Goal: Task Accomplishment & Management: Use online tool/utility

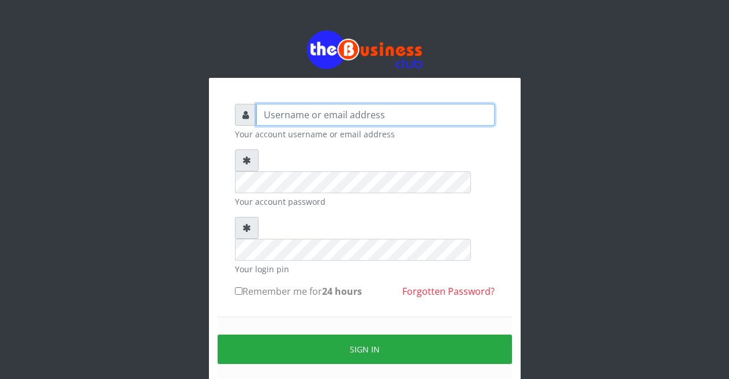
click at [315, 124] on input "text" at bounding box center [375, 115] width 238 height 22
type input "Malamsidi3030"
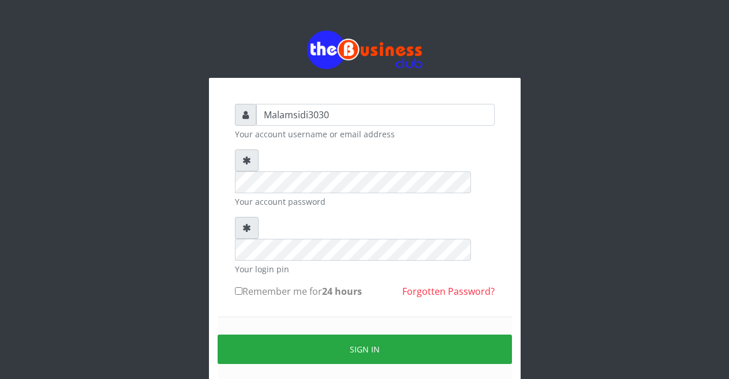
click at [336, 321] on div "Sign in" at bounding box center [365, 349] width 294 height 65
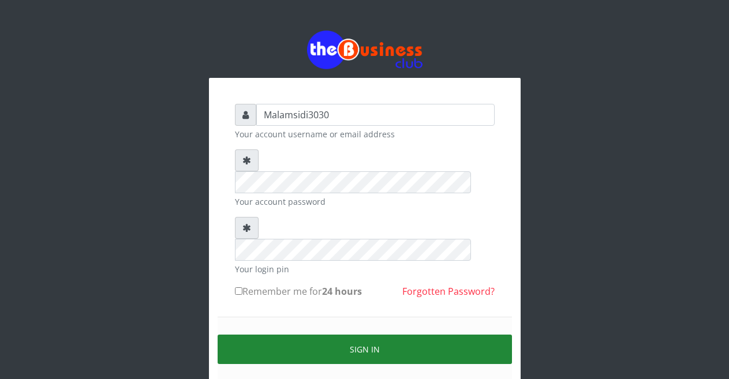
click at [333, 335] on button "Sign in" at bounding box center [365, 349] width 294 height 29
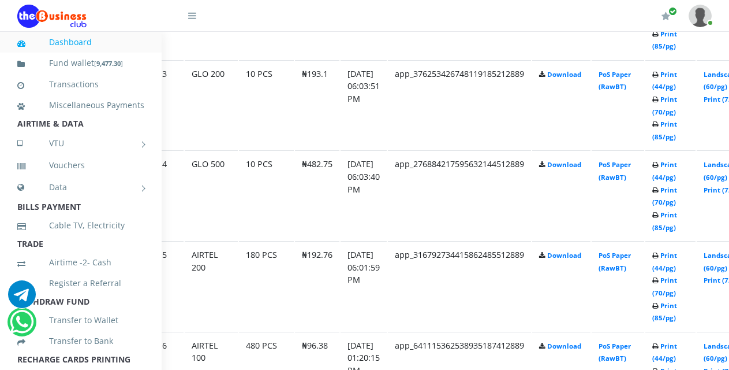
scroll to position [851, 56]
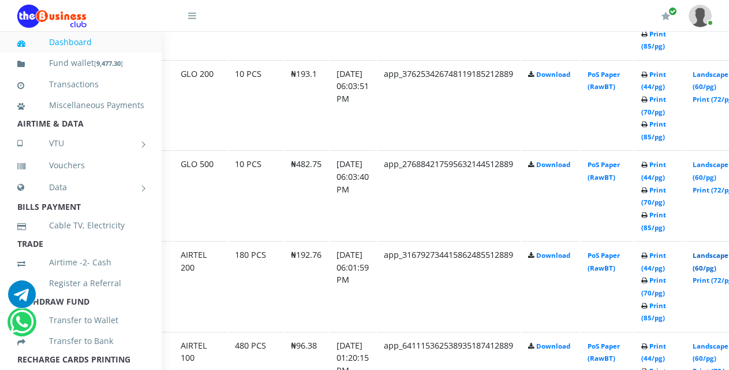
click at [717, 259] on link "Landscape (60/pg)" at bounding box center [711, 261] width 36 height 21
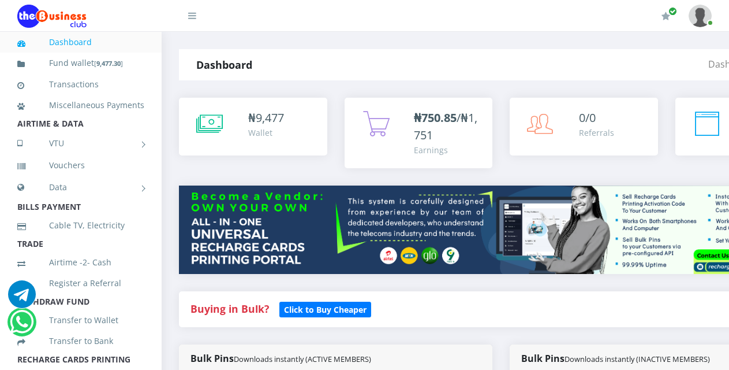
scroll to position [851, 56]
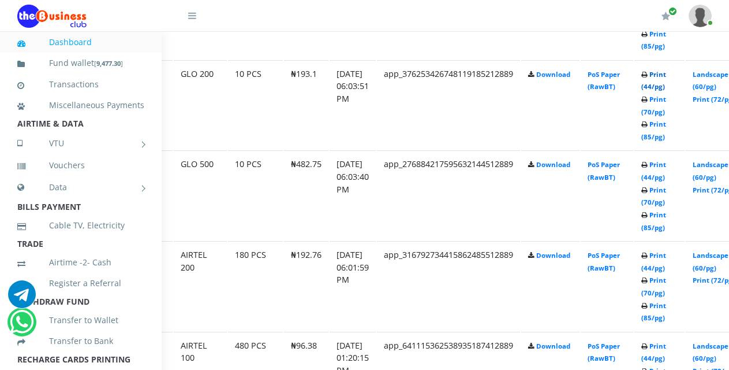
click at [666, 76] on link "Print (44/pg)" at bounding box center [654, 80] width 25 height 21
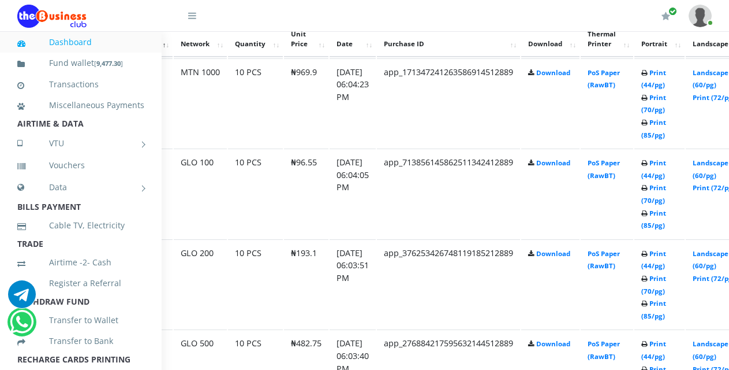
scroll to position [663, 56]
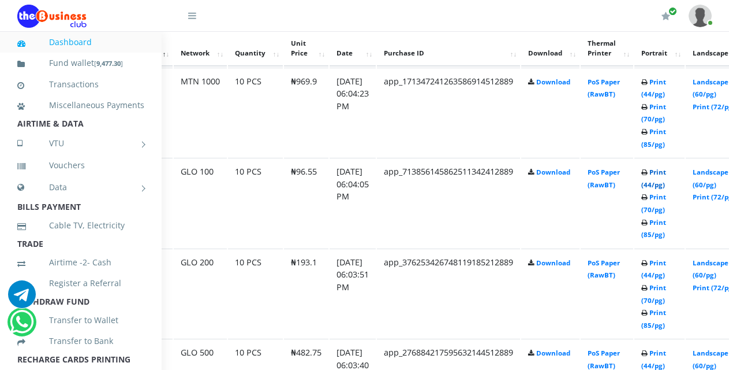
click at [665, 176] on link "Print (44/pg)" at bounding box center [654, 177] width 25 height 21
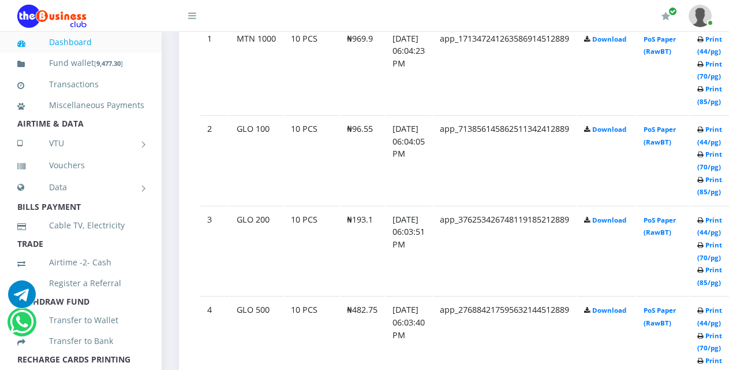
scroll to position [763, 0]
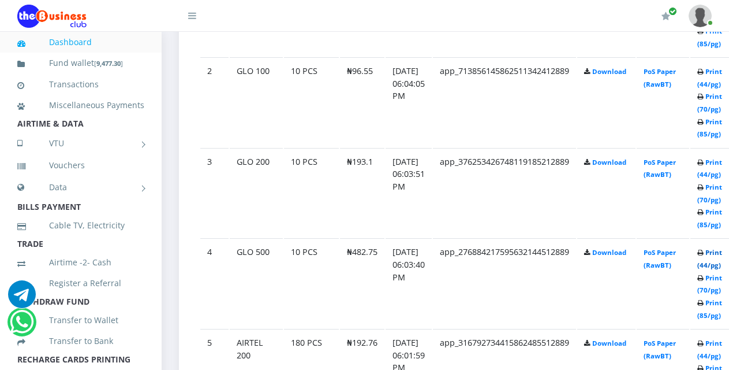
click at [718, 256] on link "Print (44/pg)" at bounding box center [710, 258] width 25 height 21
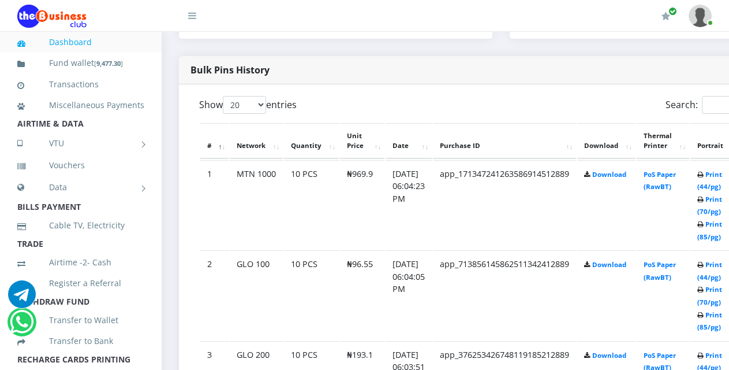
scroll to position [553, 0]
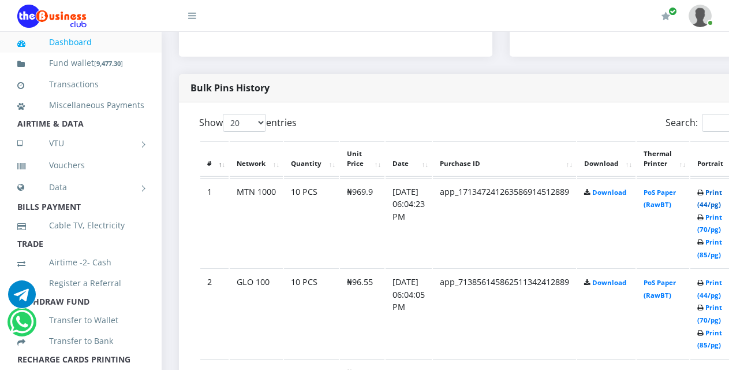
click at [719, 193] on link "Print (44/pg)" at bounding box center [710, 198] width 25 height 21
